Goal: Task Accomplishment & Management: Manage account settings

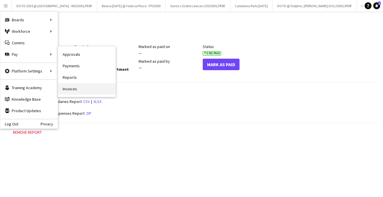
click at [77, 87] on link "Invoices" at bounding box center [86, 88] width 57 height 11
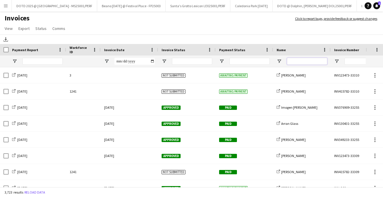
click at [296, 62] on input "Name Filter Input" at bounding box center [307, 61] width 40 height 7
type input "****"
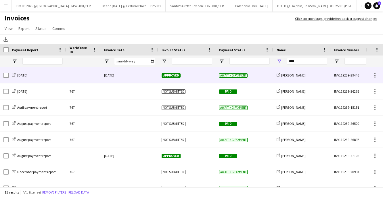
click at [342, 77] on div "INV119239-39446" at bounding box center [358, 75] width 57 height 16
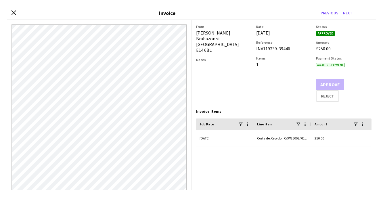
click at [9, 13] on div "Close invoice dialog Invoice Previous Next" at bounding box center [191, 13] width 369 height 13
click at [12, 12] on icon "Close invoice dialog" at bounding box center [13, 12] width 5 height 5
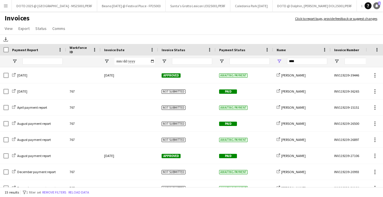
click at [377, 5] on icon "Notifications" at bounding box center [376, 5] width 3 height 3
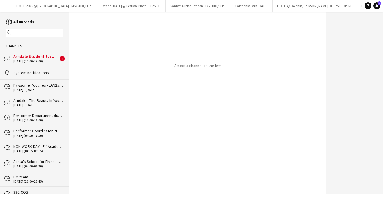
click at [19, 63] on div "bubbles Arndale Student Event - MAN25007/PERF [DATE] (10:00-19:00) 1" at bounding box center [34, 58] width 69 height 15
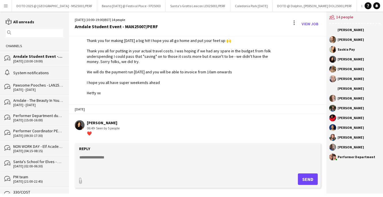
scroll to position [1138, 0]
click at [5, 4] on app-icon "Menu" at bounding box center [5, 5] width 5 height 5
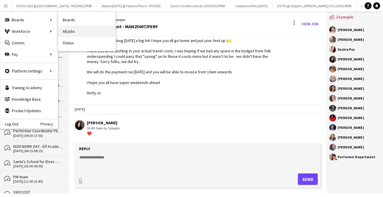
click at [79, 28] on link "All jobs" at bounding box center [86, 31] width 57 height 11
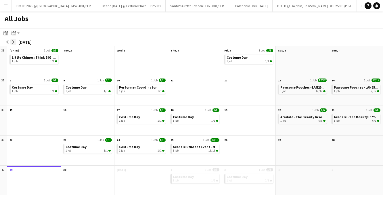
click at [13, 40] on app-icon "arrow-right" at bounding box center [12, 41] width 3 height 3
